Goal: Information Seeking & Learning: Learn about a topic

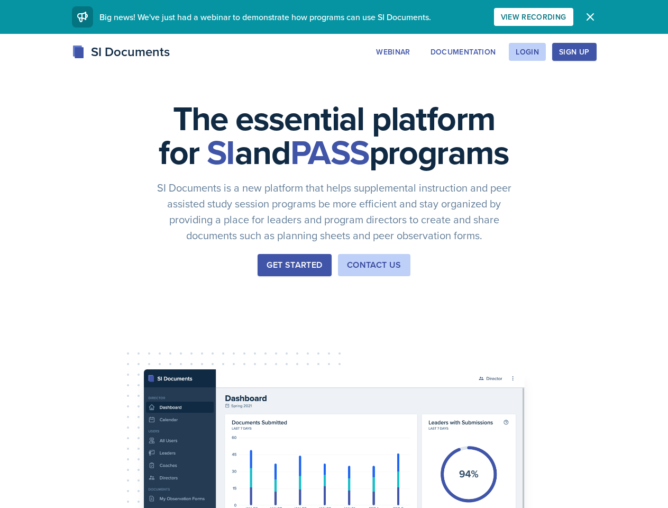
click at [334, 254] on div "The essential platform for SI and PASS programs SI Documents is a new platform …" at bounding box center [334, 355] width 668 height 643
click at [567, 17] on div "View Recording" at bounding box center [534, 17] width 66 height 8
click at [594, 17] on icon "button" at bounding box center [590, 17] width 6 height 6
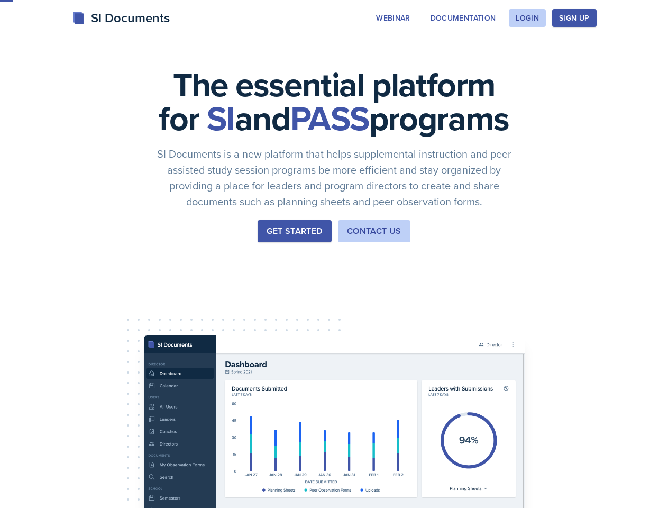
click at [458, 52] on div "The essential platform for SI and PASS programs SI Documents is a new platform …" at bounding box center [334, 321] width 668 height 643
click at [527, 52] on div "The essential platform for SI and PASS programs SI Documents is a new platform …" at bounding box center [334, 321] width 668 height 643
click at [591, 52] on div "The essential platform for SI and PASS programs SI Documents is a new platform …" at bounding box center [334, 321] width 668 height 643
click at [637, 52] on div "The essential platform for SI and PASS programs SI Documents is a new platform …" at bounding box center [334, 321] width 668 height 643
click at [62, 332] on div "The essential platform for SI and PASS programs SI Documents is a new platform …" at bounding box center [334, 321] width 668 height 643
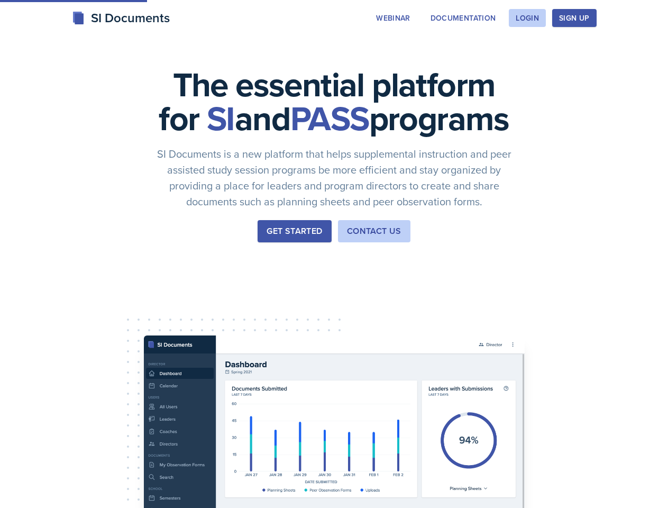
click at [142, 332] on div "The essential platform for SI and PASS programs SI Documents is a new platform …" at bounding box center [334, 321] width 668 height 643
